Goal: Information Seeking & Learning: Learn about a topic

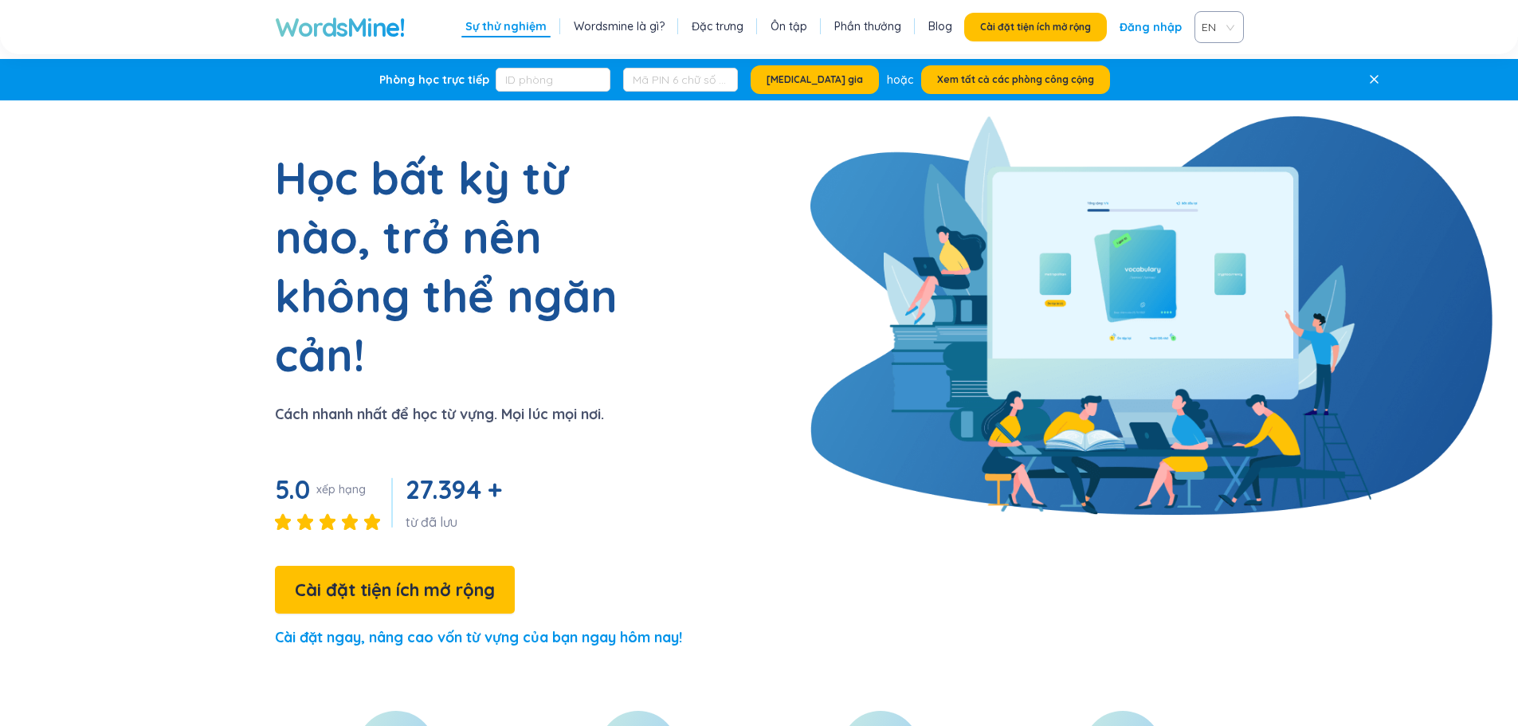
click at [749, 191] on section "Học bất kỳ từ nào, trở nên không thể ngăn cản! Cách nhanh nhất để học từ vựng. …" at bounding box center [759, 405] width 1224 height 515
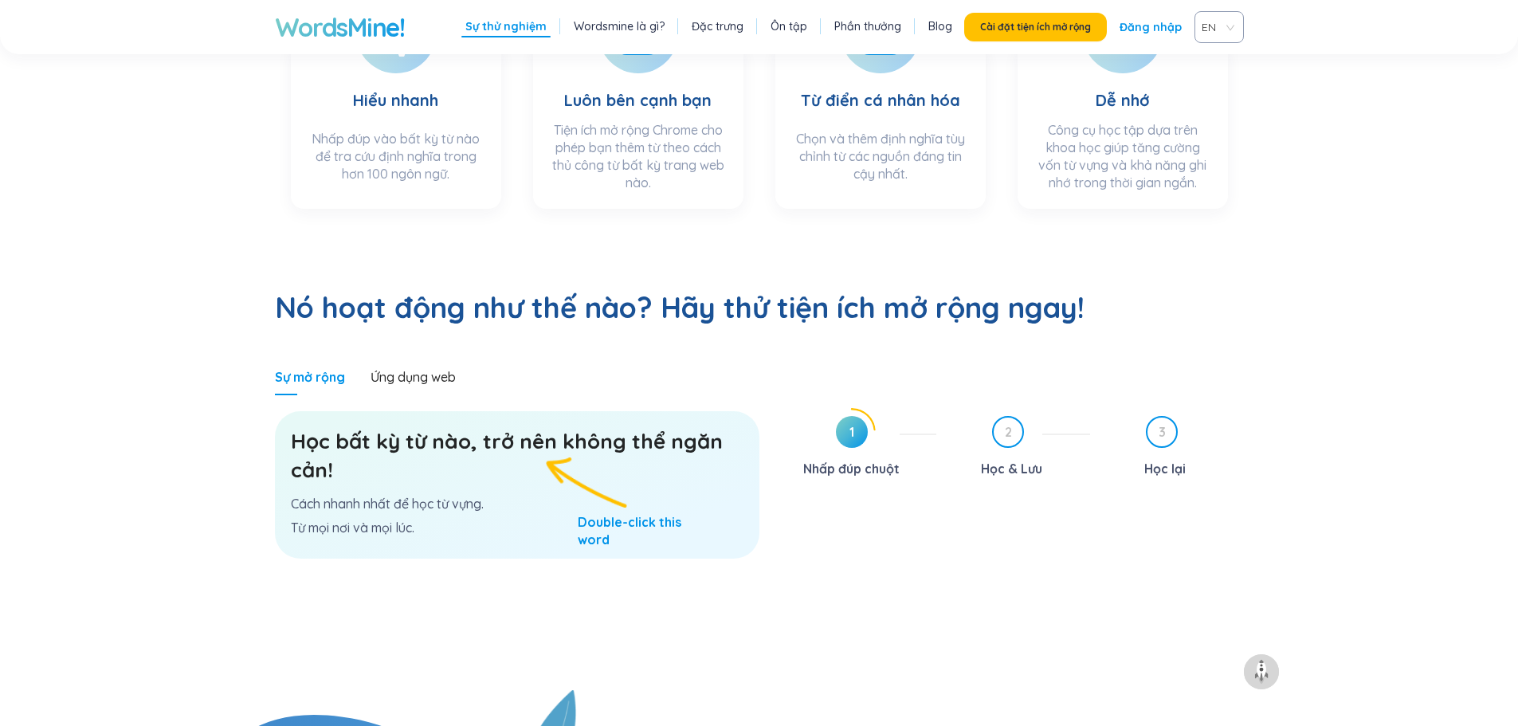
scroll to position [797, 0]
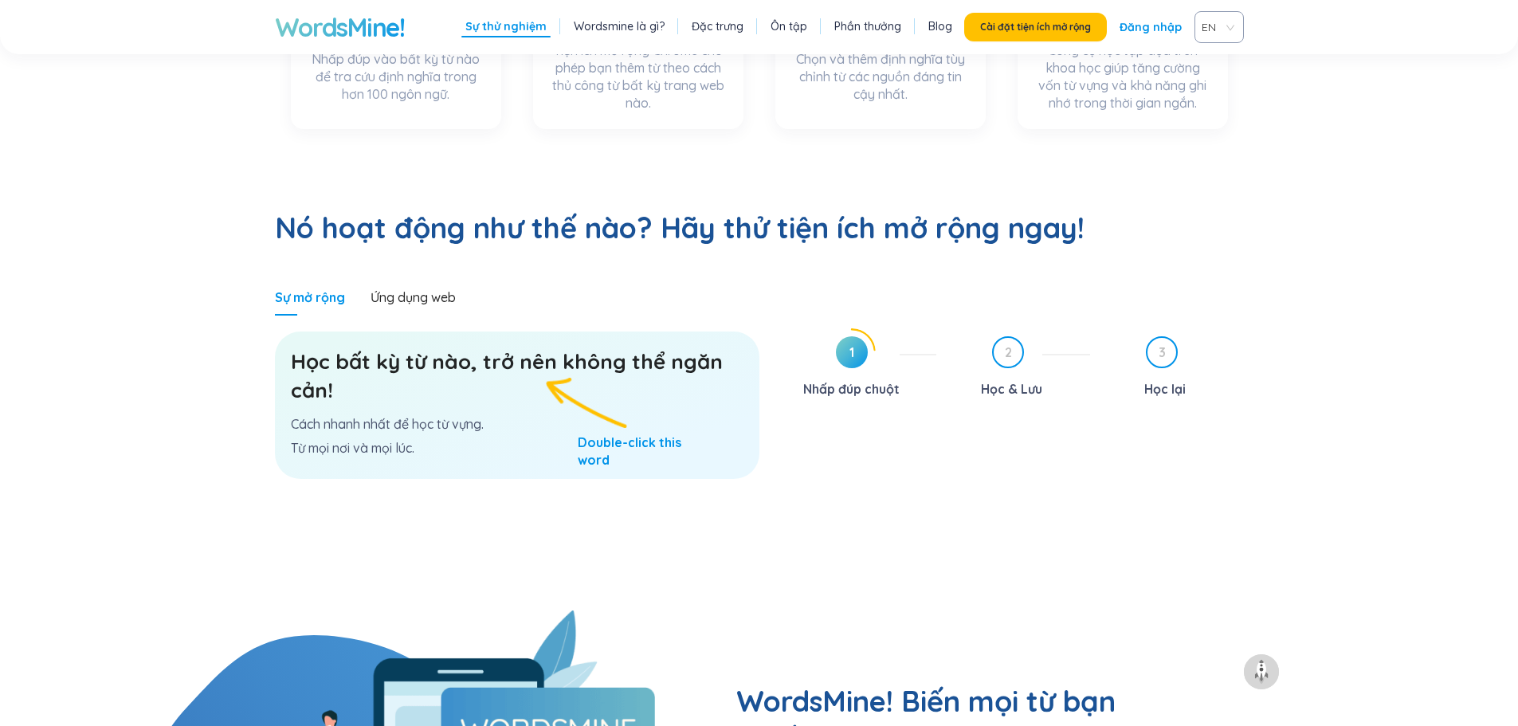
click at [381, 348] on h3 "Học bất kỳ từ nào, trở nên không thể ngăn cản!" at bounding box center [517, 376] width 453 height 57
click at [380, 416] on font "Cách nhanh nhất để học từ vựng." at bounding box center [387, 424] width 193 height 16
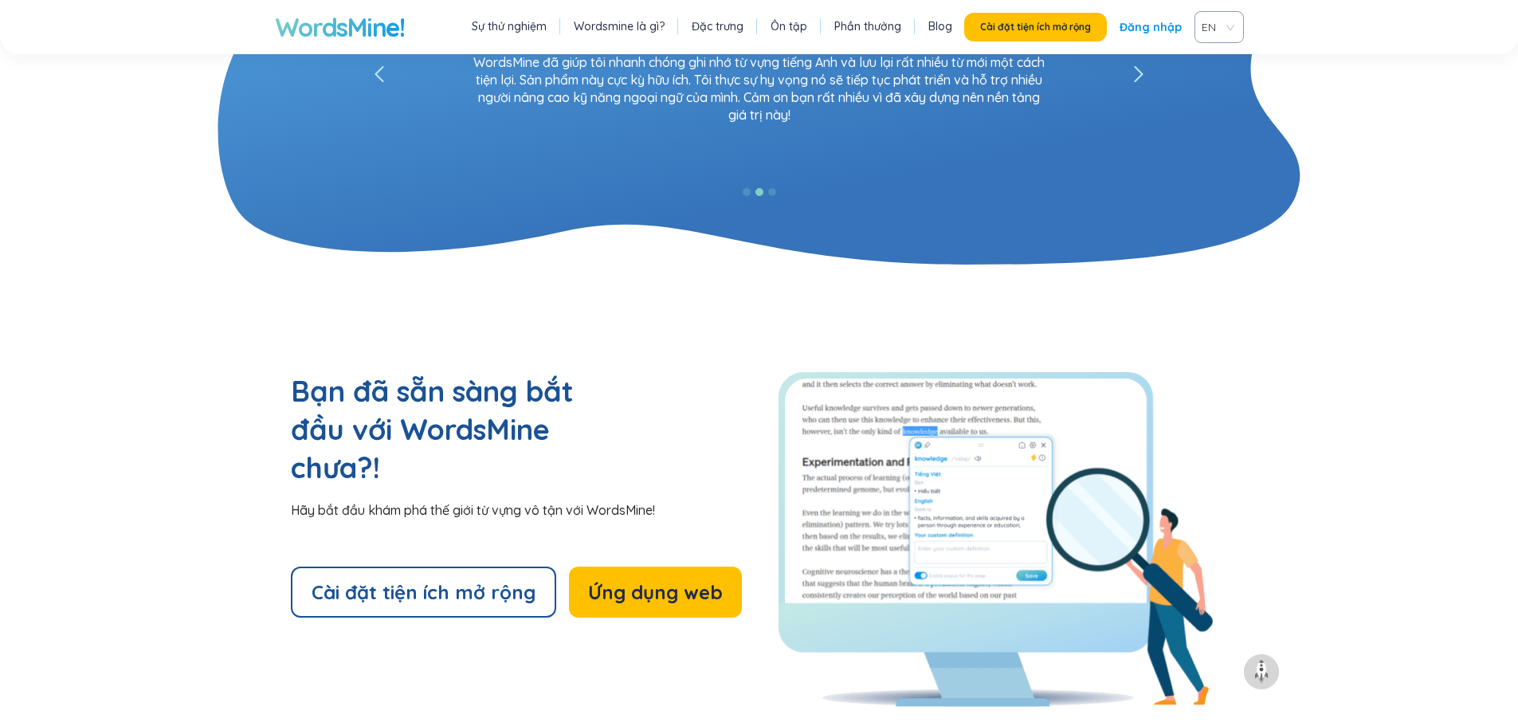
scroll to position [3427, 0]
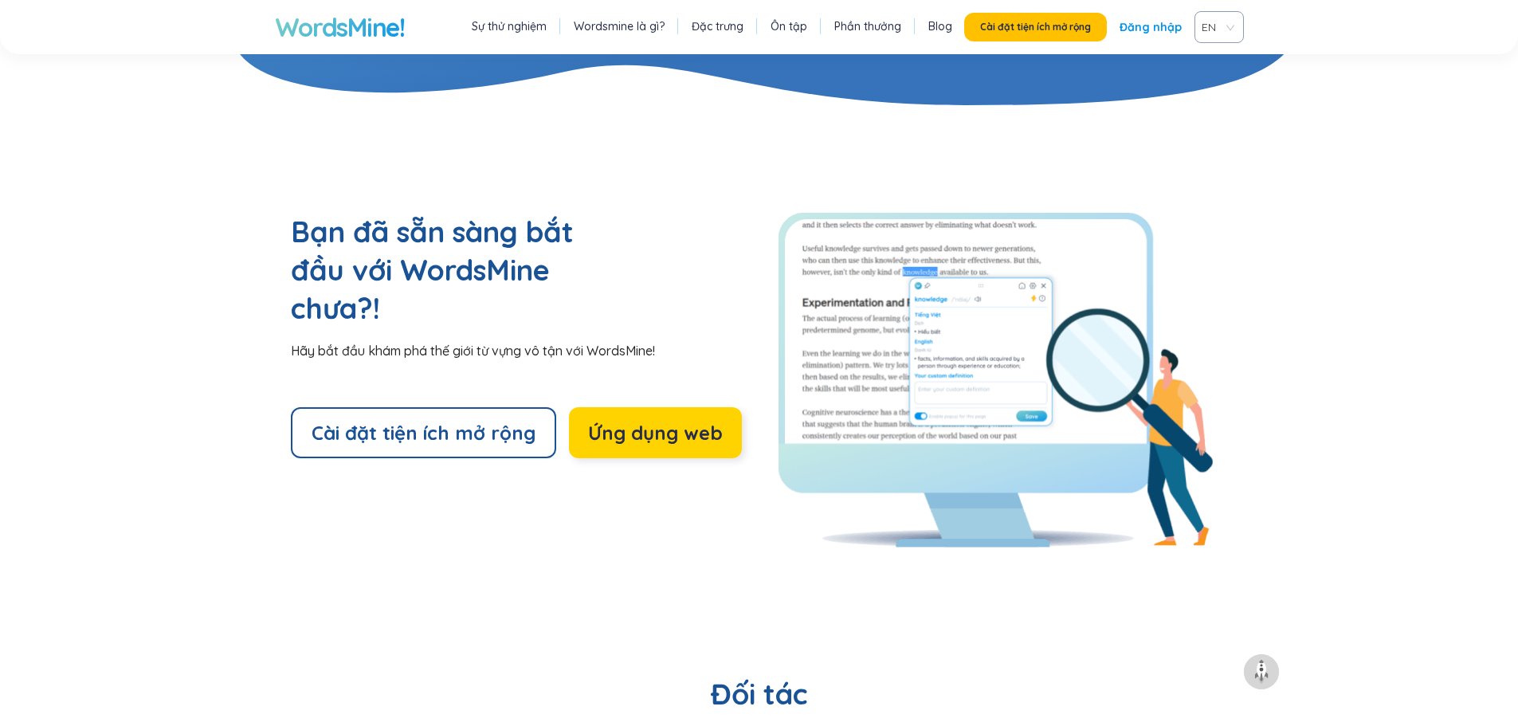
click at [647, 421] on font "Ứng dụng web" at bounding box center [655, 433] width 135 height 24
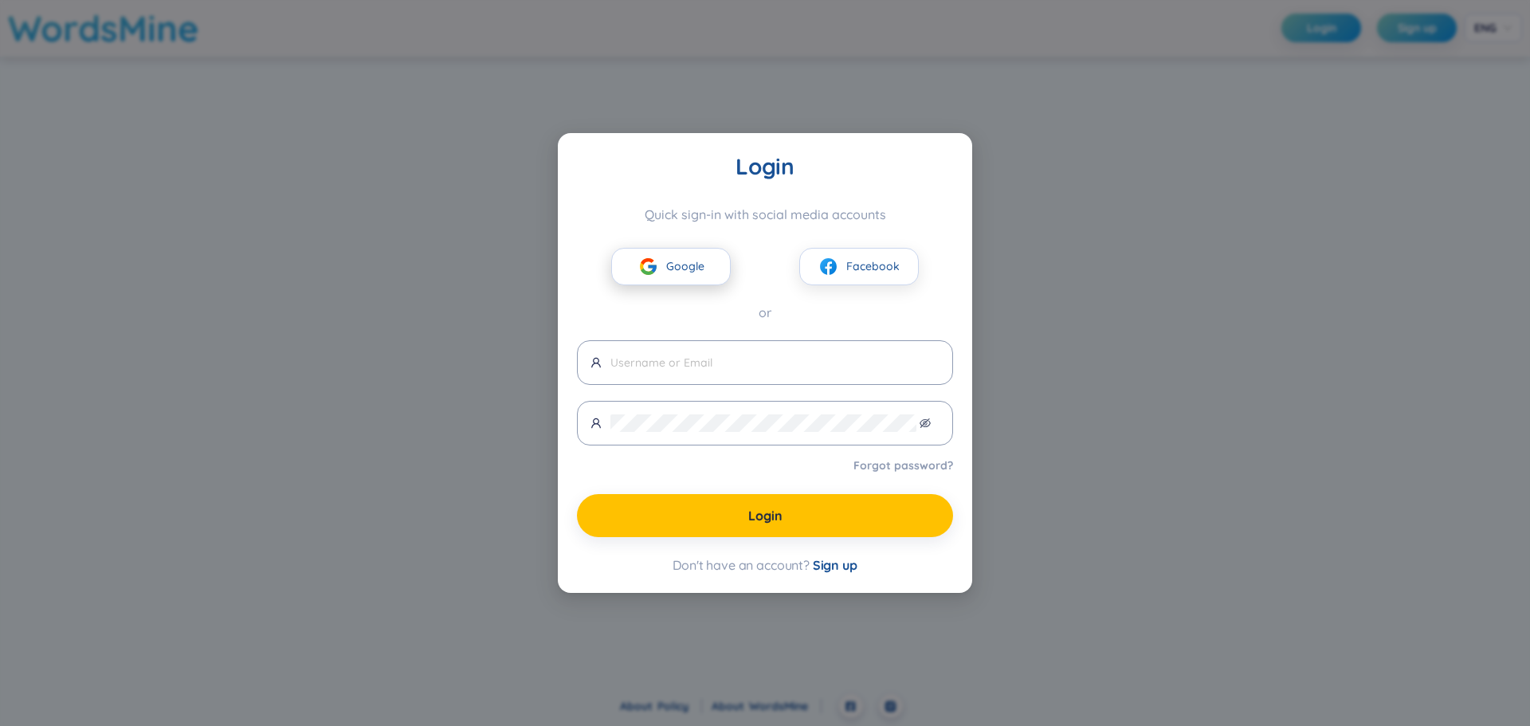
click at [690, 266] on span "Google" at bounding box center [685, 266] width 38 height 18
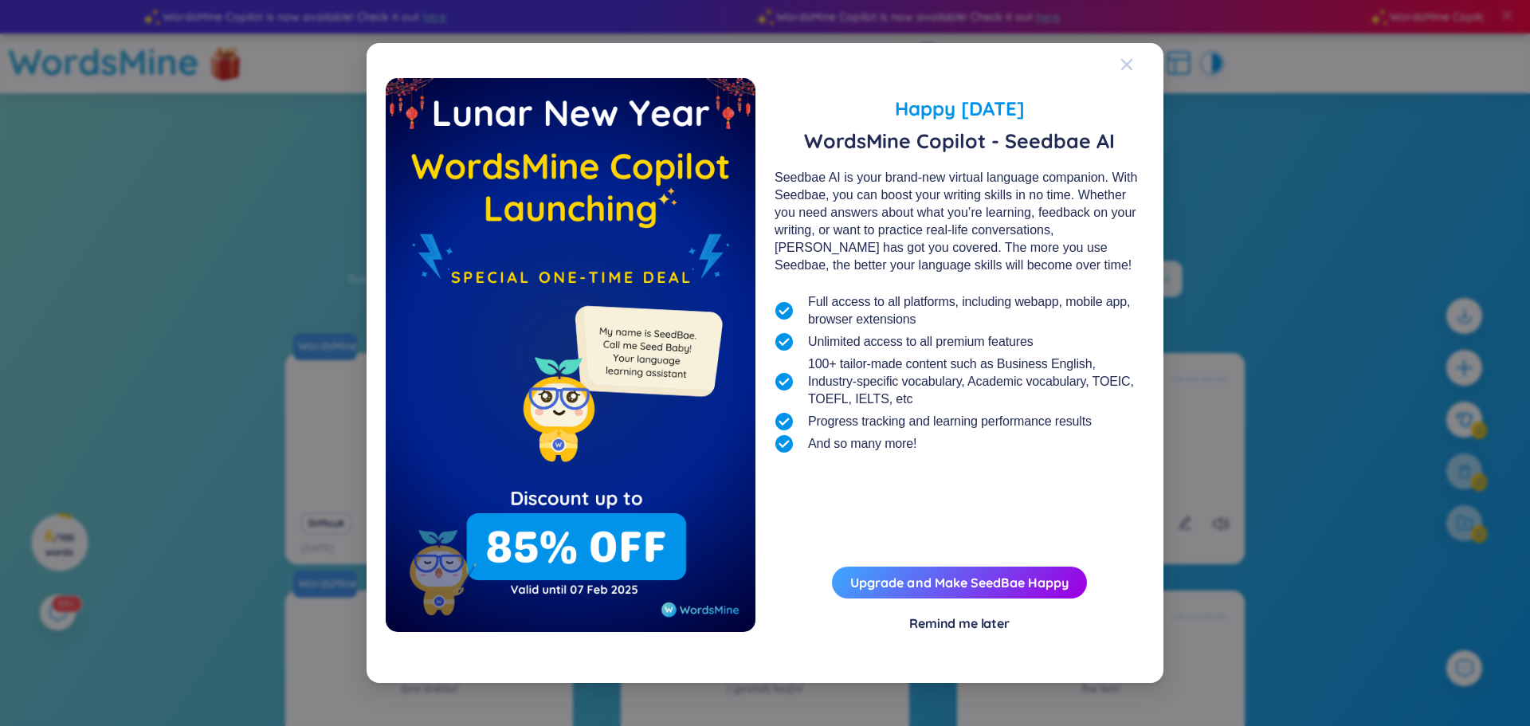
click at [1129, 65] on icon "Close" at bounding box center [1127, 64] width 13 height 13
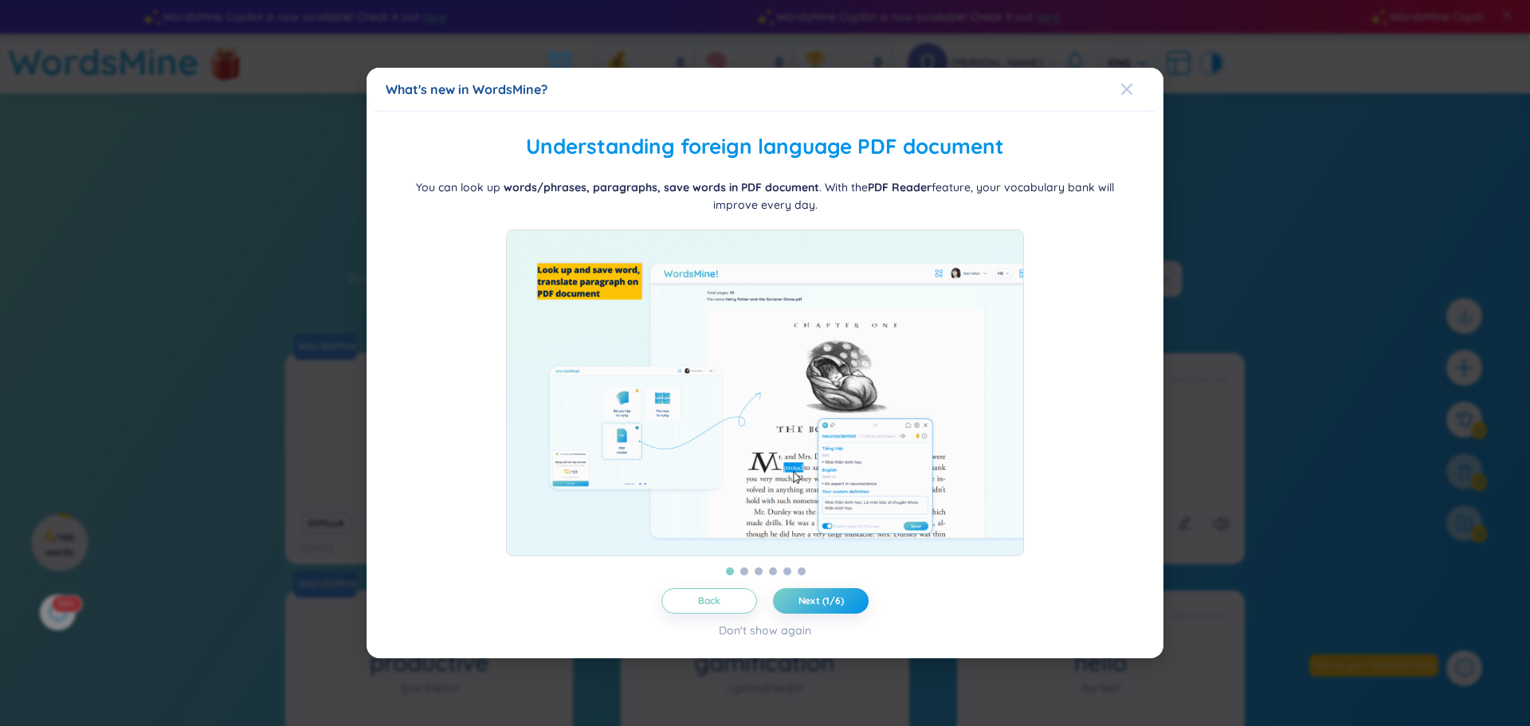
click at [1129, 83] on icon "Close" at bounding box center [1126, 88] width 11 height 11
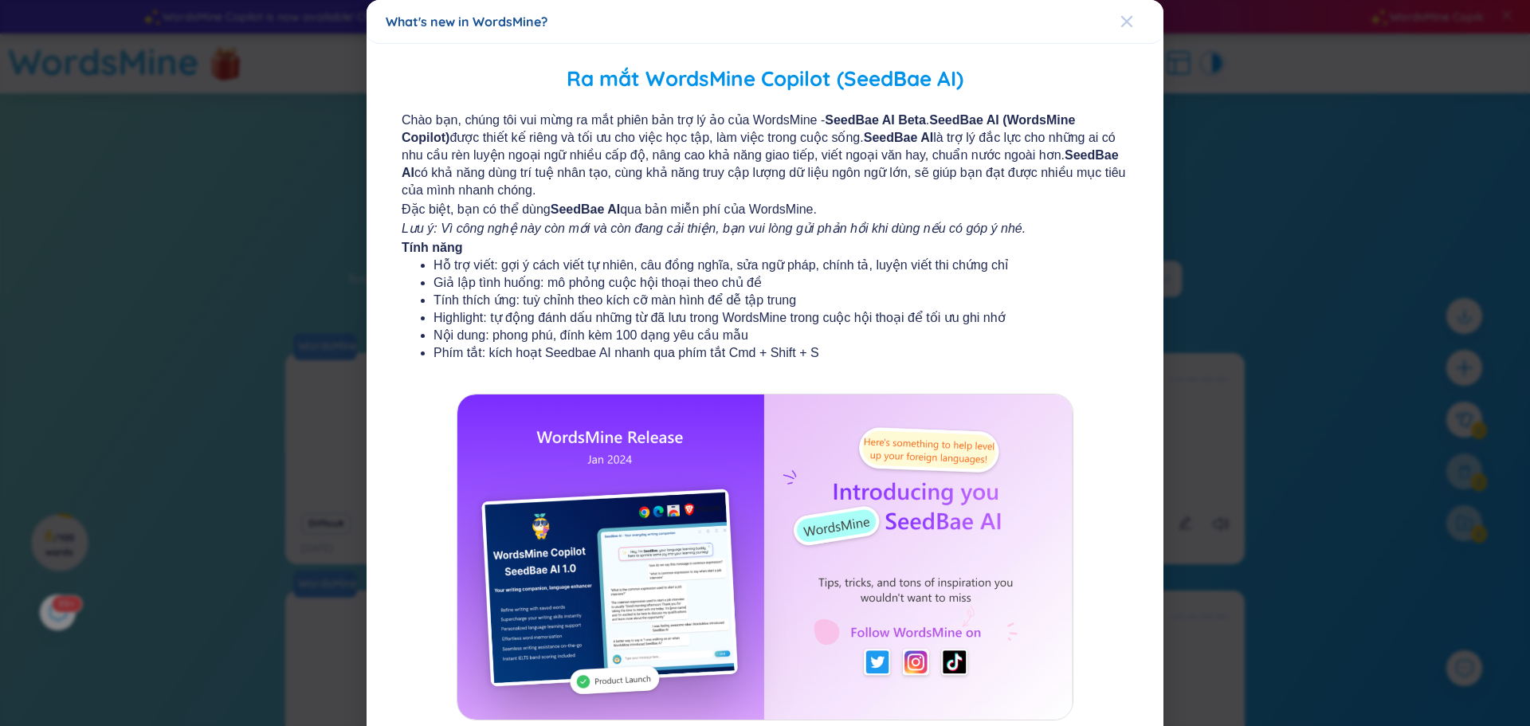
click at [1122, 19] on icon "Close" at bounding box center [1126, 21] width 11 height 11
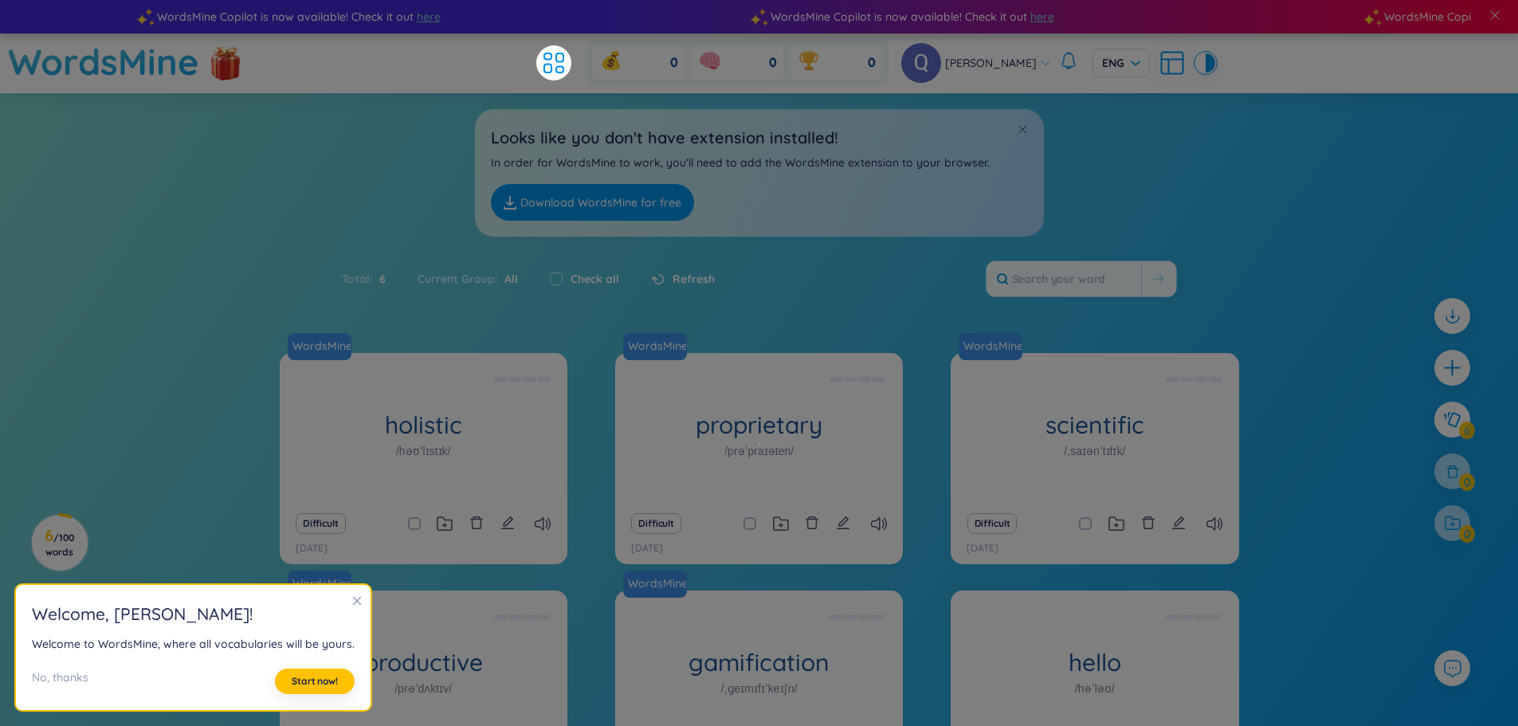
click at [1239, 181] on div "Looks like you don't have extension installed! In order for WordsMine to work, …" at bounding box center [759, 164] width 1518 height 143
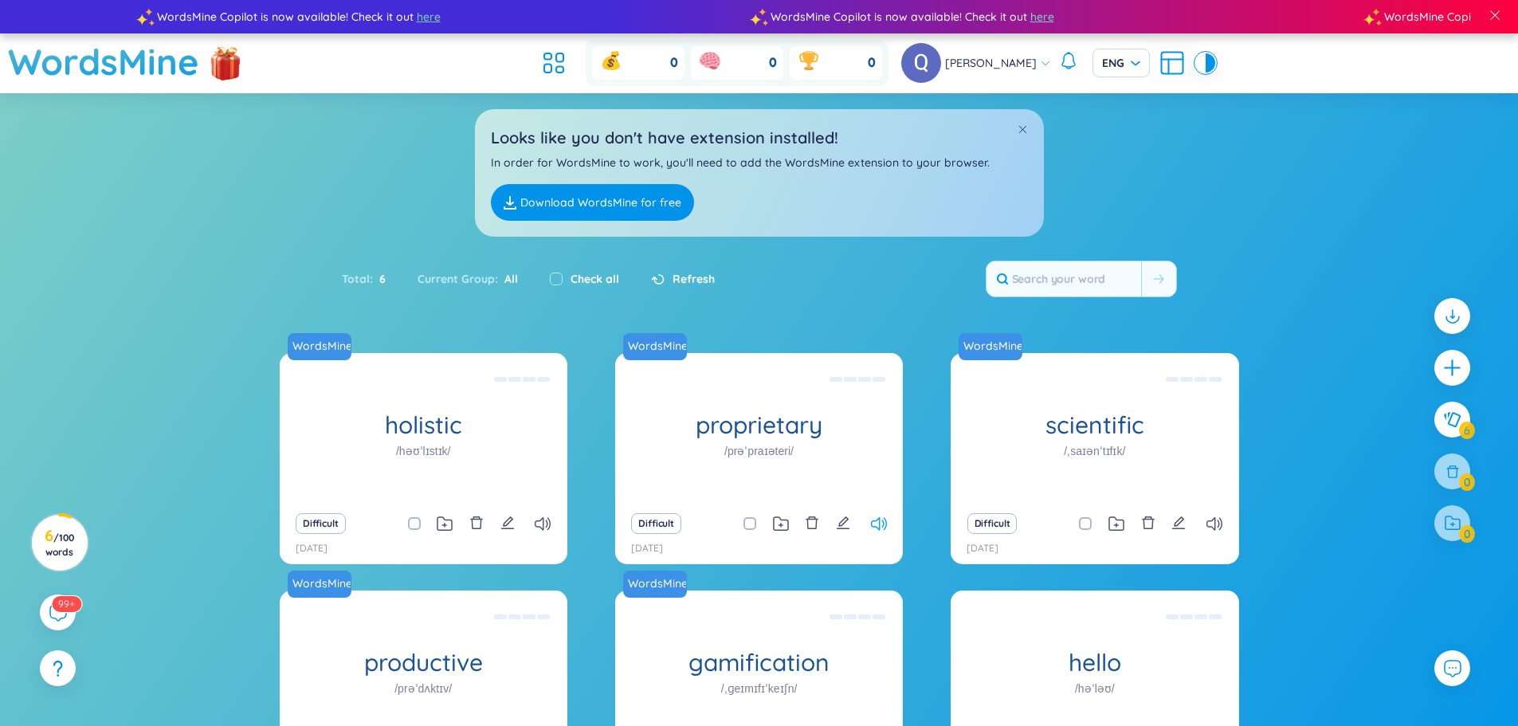
click at [878, 524] on icon at bounding box center [879, 524] width 16 height 14
click at [839, 524] on icon "edit" at bounding box center [843, 523] width 14 height 14
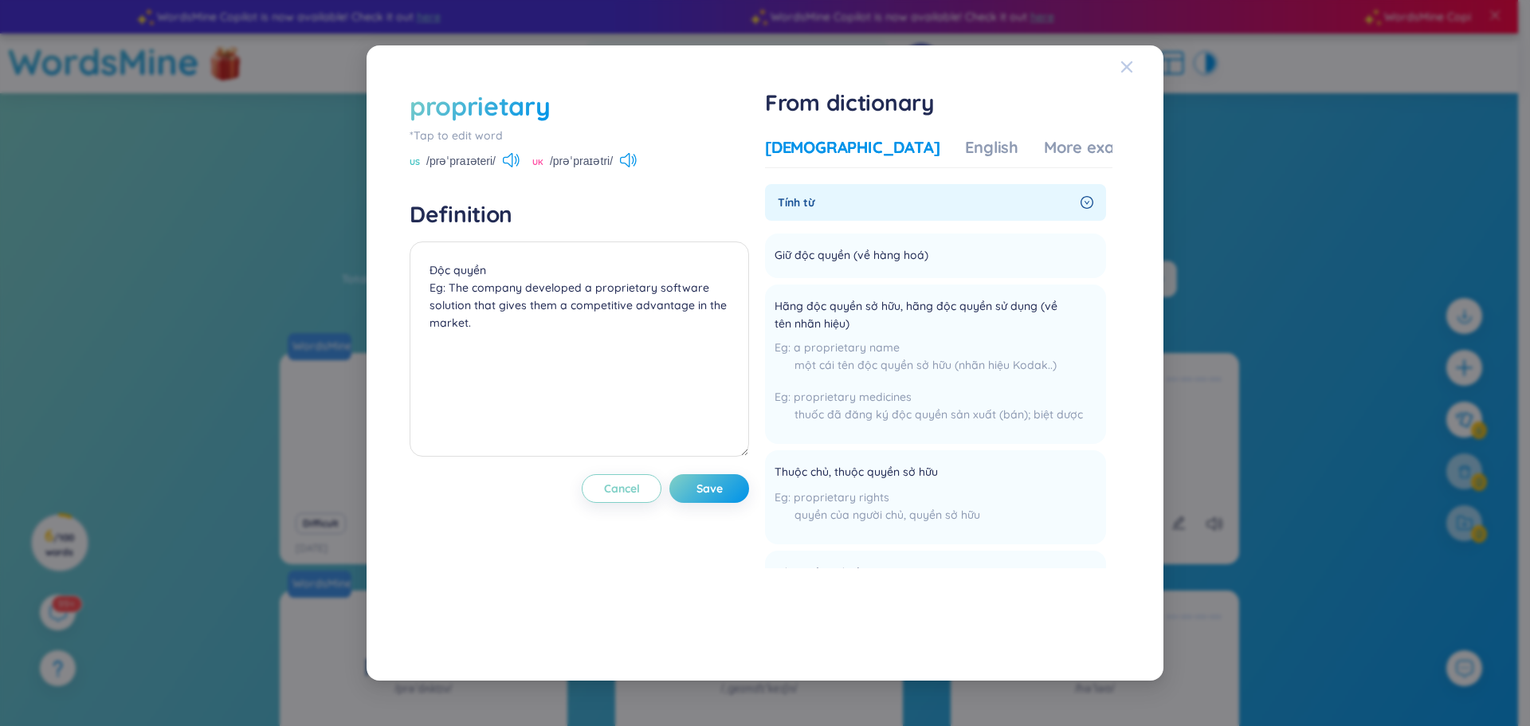
click at [1124, 64] on icon "Close" at bounding box center [1126, 66] width 11 height 11
